Goal: Information Seeking & Learning: Learn about a topic

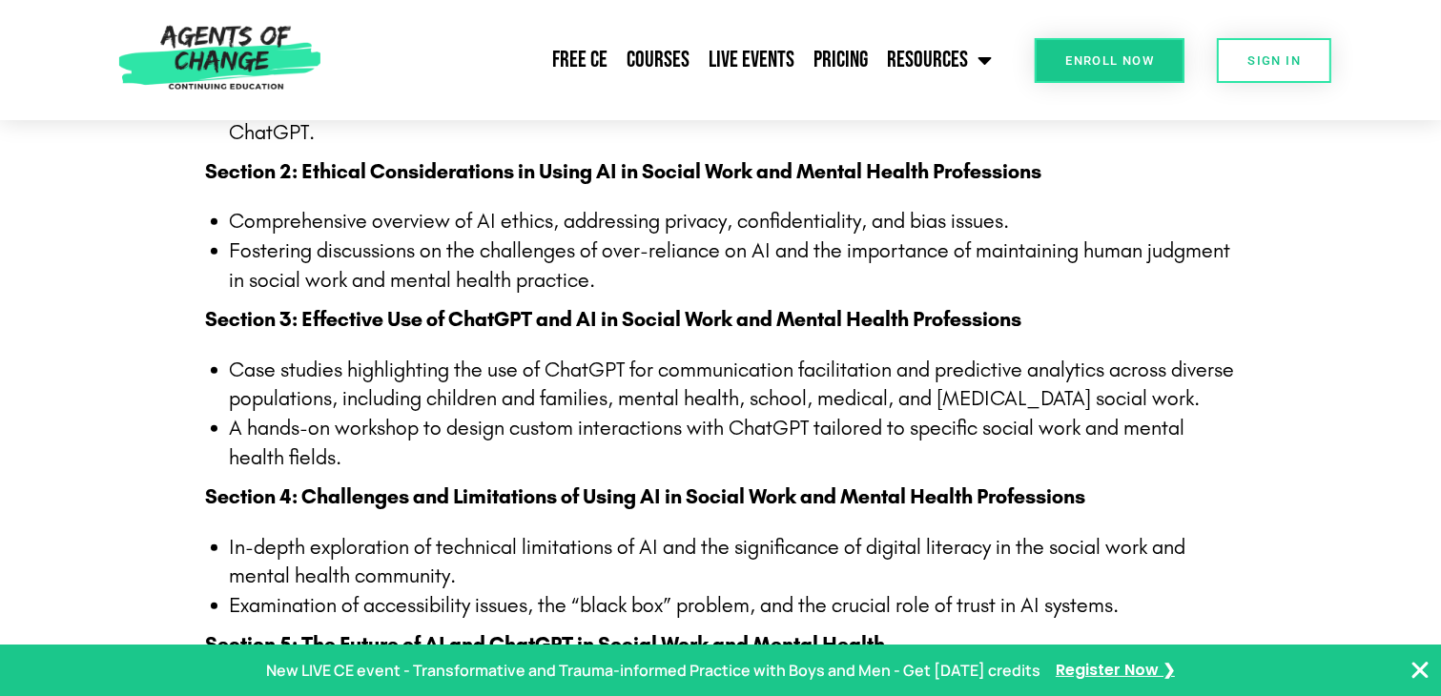
scroll to position [1240, 0]
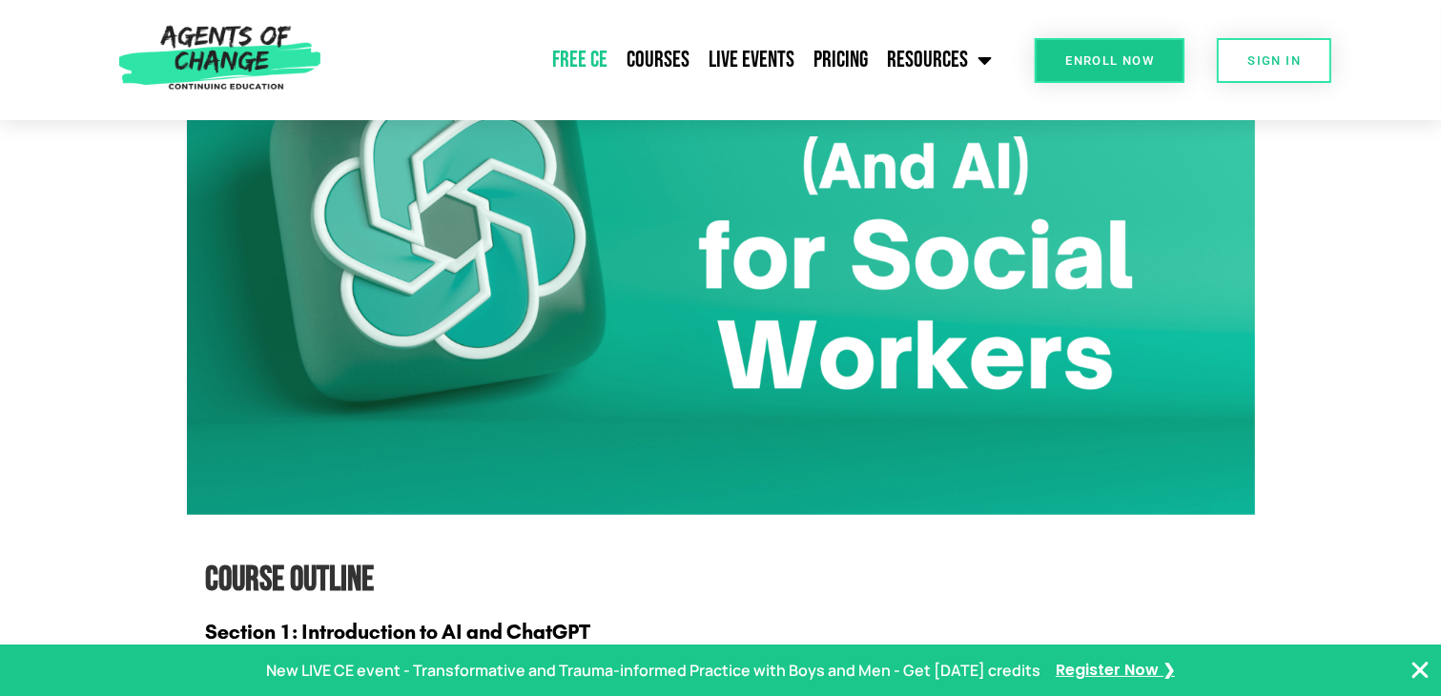
click at [590, 65] on link "Free CE" at bounding box center [580, 60] width 74 height 48
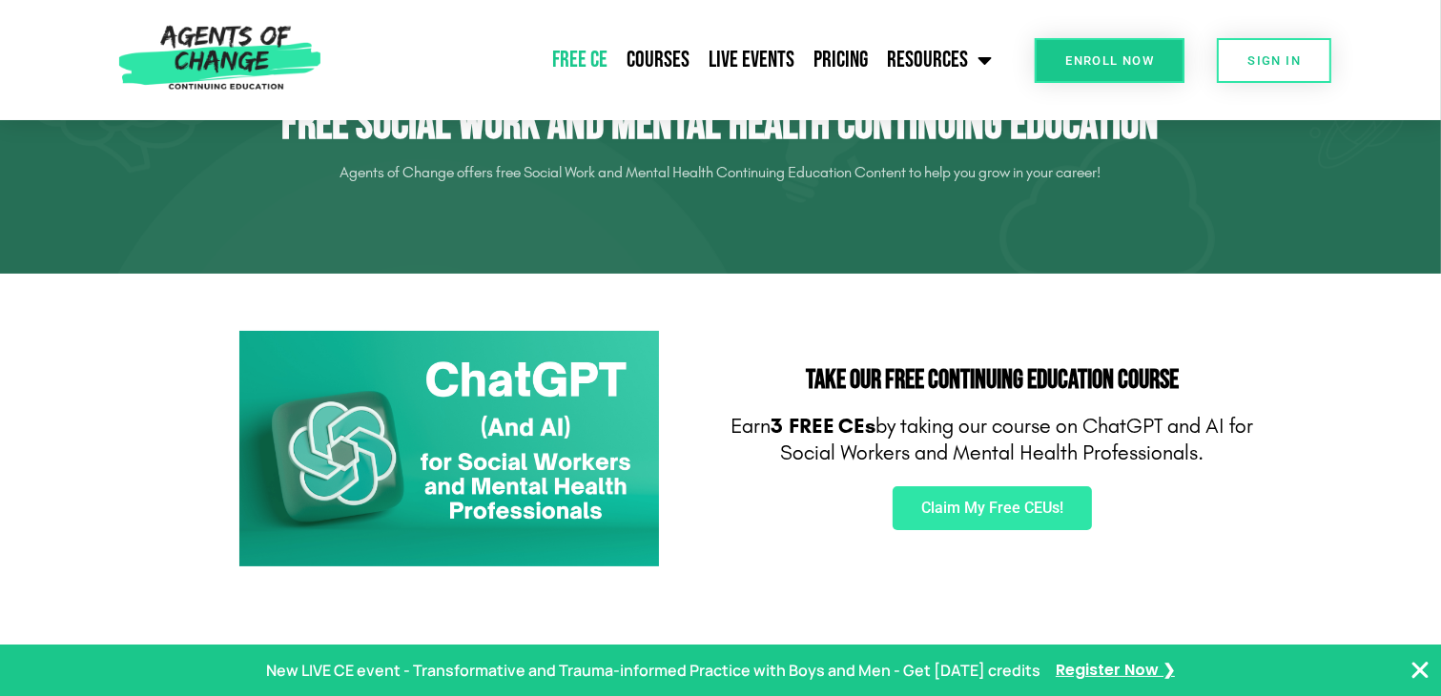
scroll to position [95, 0]
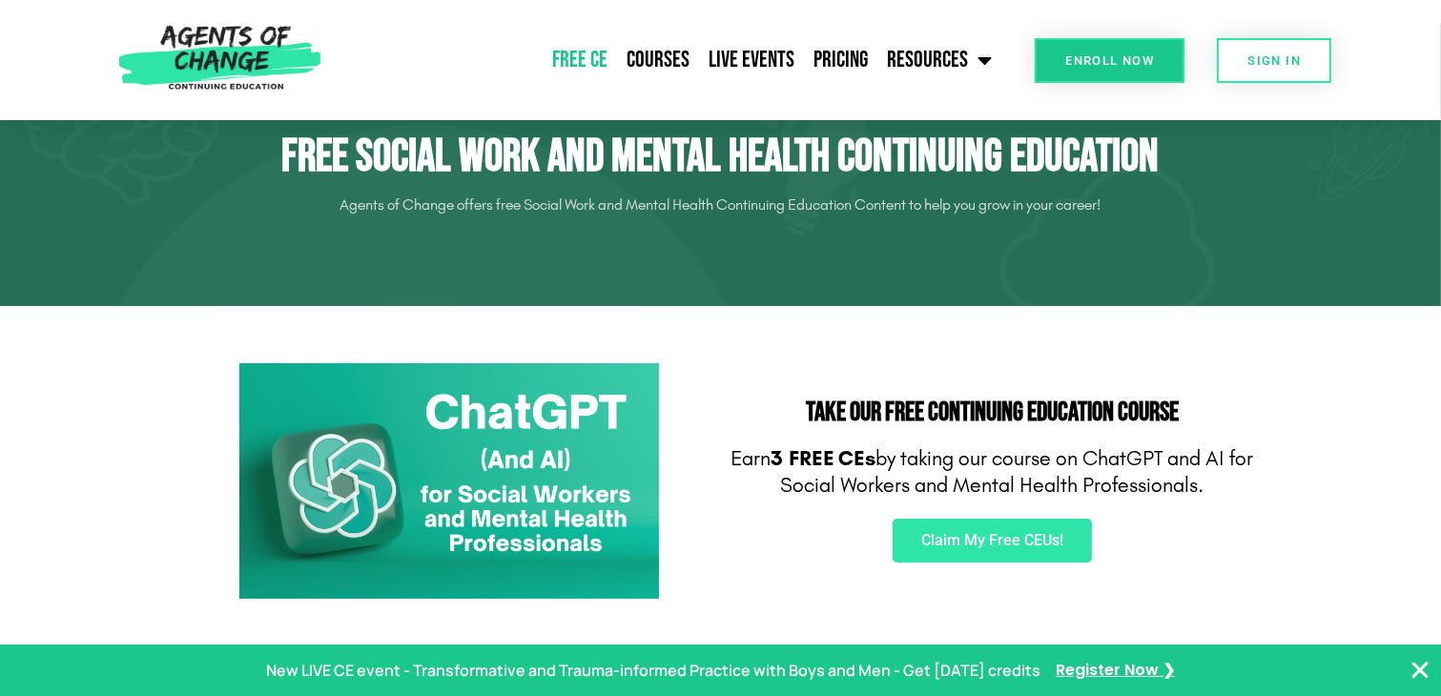
click at [786, 458] on b "3 FREE CEs" at bounding box center [824, 458] width 105 height 25
drag, startPoint x: 790, startPoint y: 455, endPoint x: 1270, endPoint y: 486, distance: 480.8
click at [1270, 486] on section "Take Our FREE Continuing Education Course Earn 3 FREE CEs by taking our course …" at bounding box center [720, 481] width 1441 height 351
copy p "3 FREE CEs by taking our course on ChatGPT and AI for Social Workers and Mental…"
